Goal: Check status

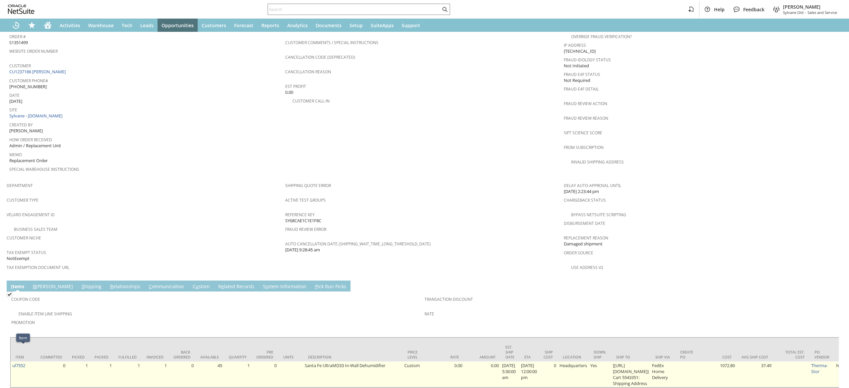
click at [31, 361] on td "ul7552" at bounding box center [23, 374] width 25 height 26
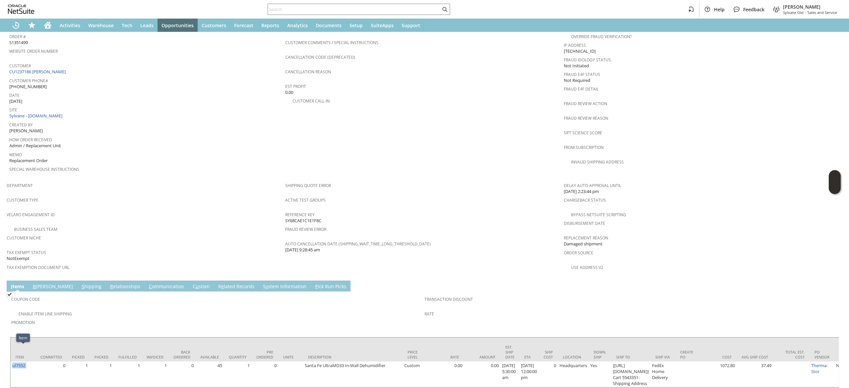
copy tr "ul7552"
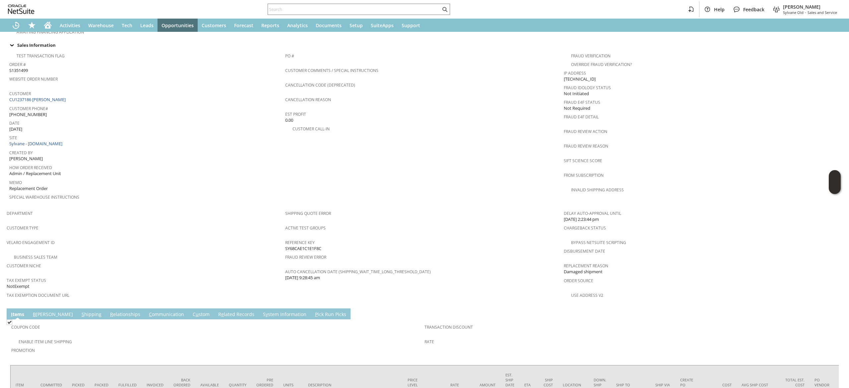
scroll to position [225, 0]
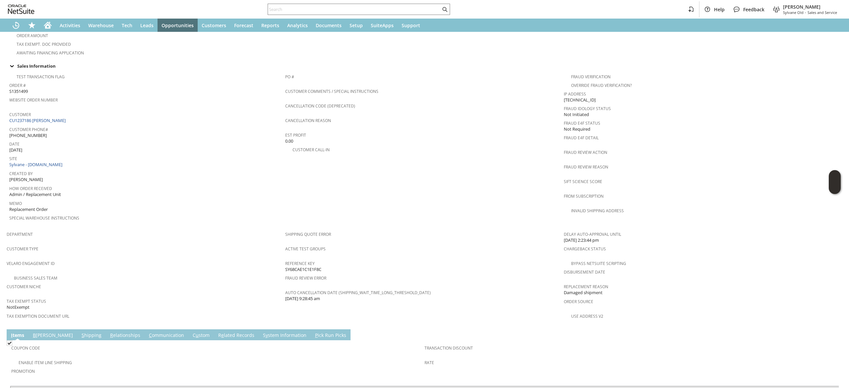
click at [55, 125] on span "Customer Phone#" at bounding box center [145, 129] width 273 height 8
click at [56, 117] on link "CU1237186 [PERSON_NAME]" at bounding box center [38, 120] width 58 height 6
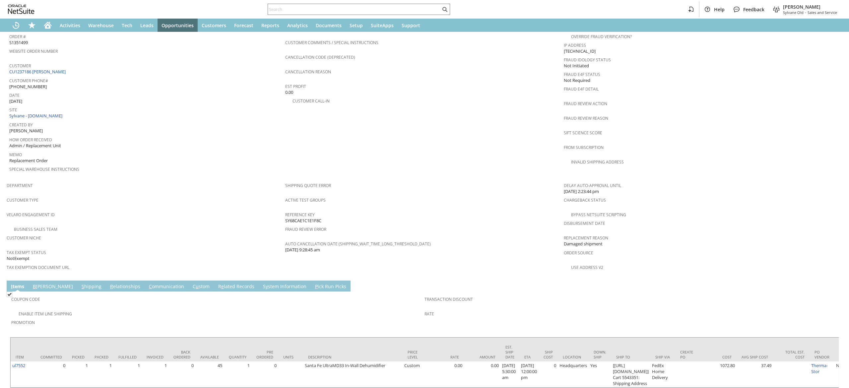
scroll to position [291, 0]
